Goal: Task Accomplishment & Management: Use online tool/utility

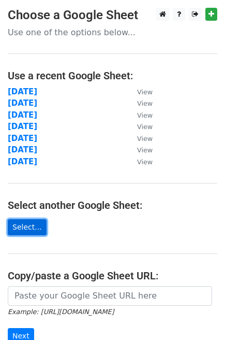
click at [29, 225] on link "Select..." at bounding box center [27, 227] width 39 height 16
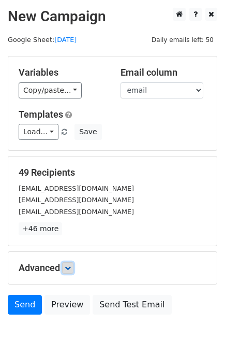
click at [68, 269] on icon at bounding box center [68, 268] width 6 height 6
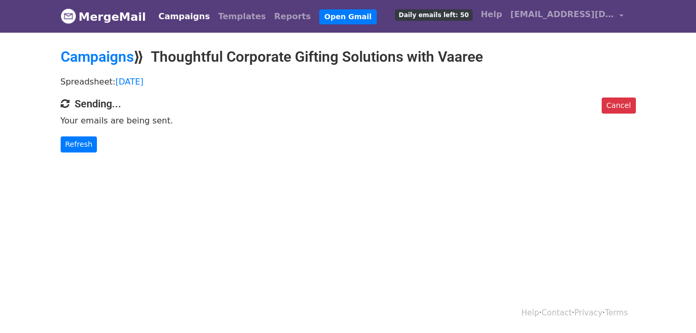
scroll to position [2, 0]
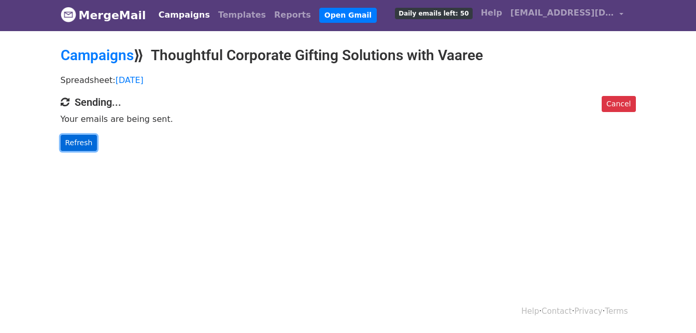
click at [82, 138] on link "Refresh" at bounding box center [79, 143] width 37 height 16
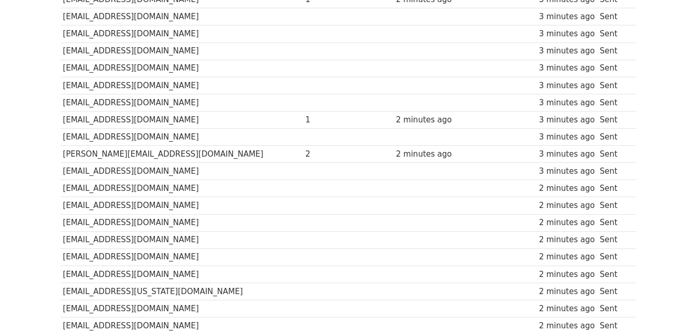
scroll to position [772, 0]
